Goal: Transaction & Acquisition: Purchase product/service

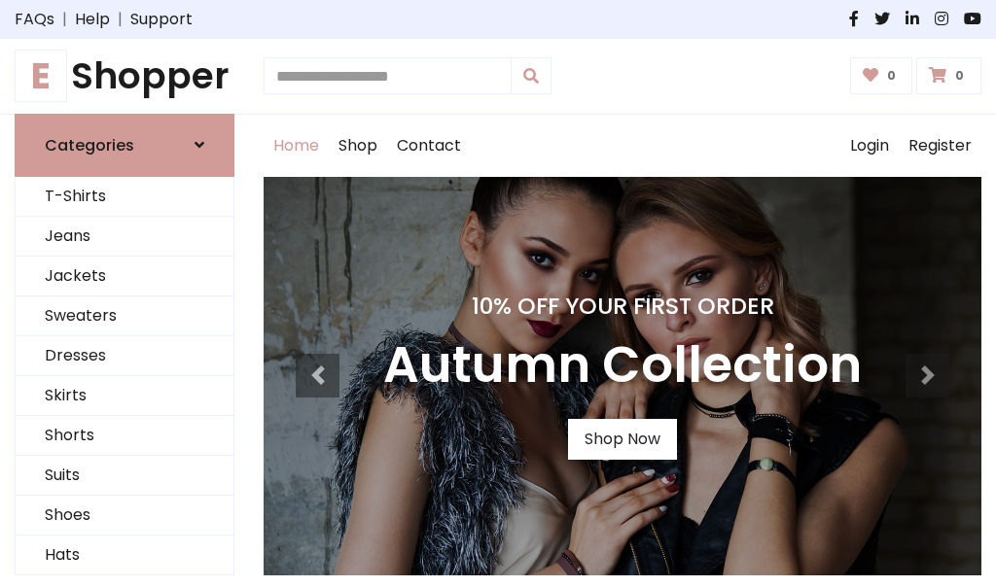
click at [498, 294] on h4 "10% Off Your First Order" at bounding box center [622, 306] width 478 height 27
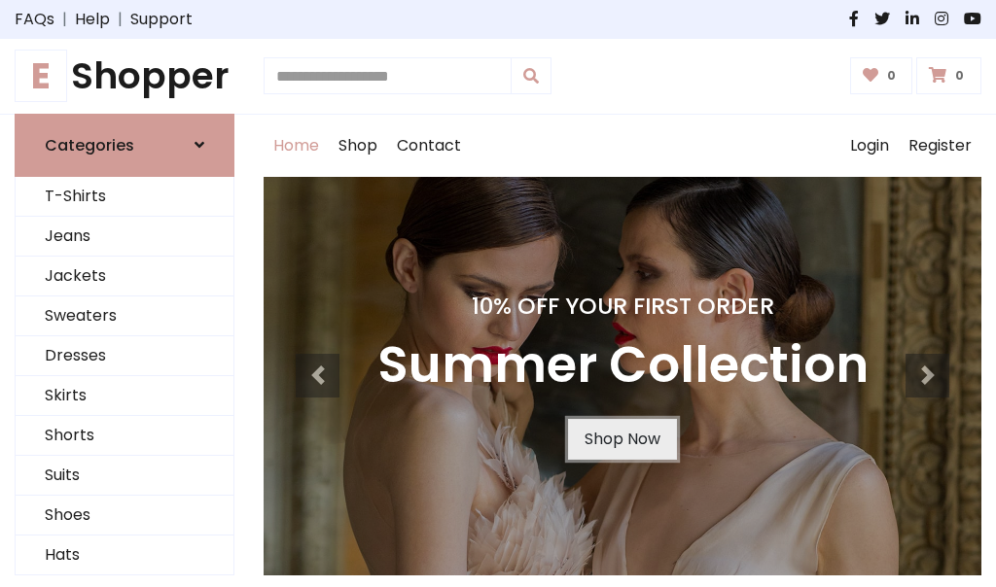
click at [621, 439] on link "Shop Now" at bounding box center [622, 439] width 109 height 41
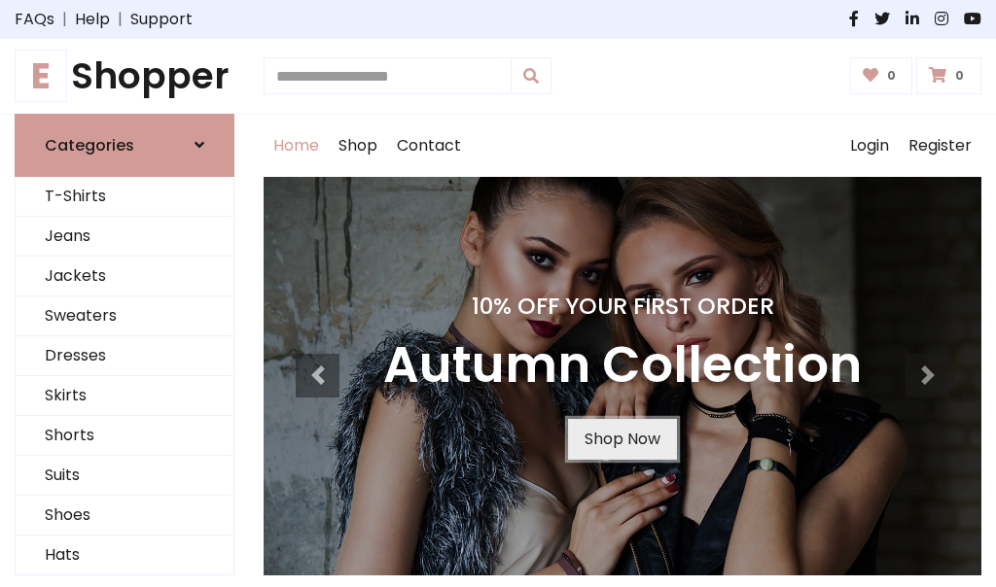
click at [621, 439] on link "Shop Now" at bounding box center [622, 439] width 109 height 41
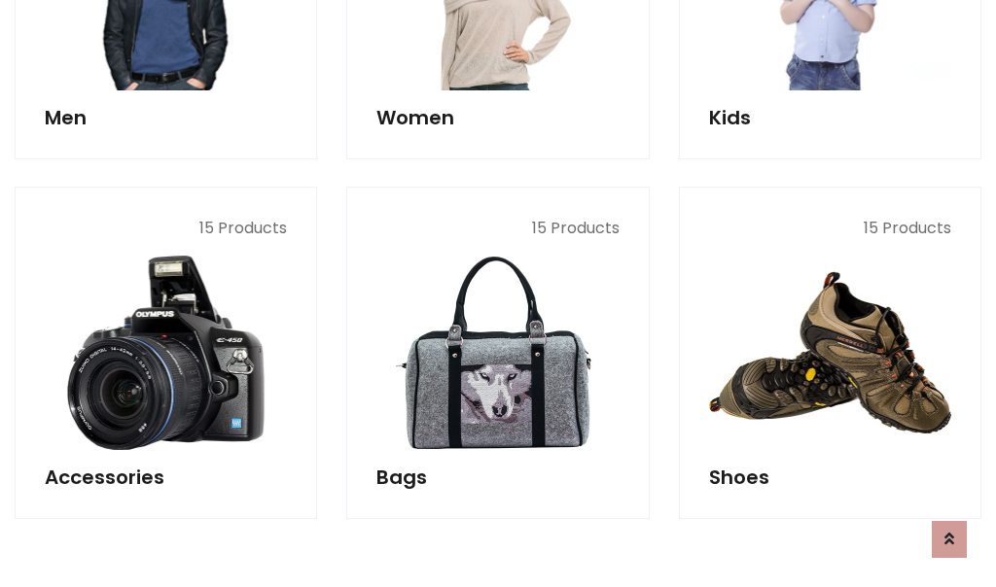
scroll to position [1939, 0]
